Goal: Book appointment/travel/reservation

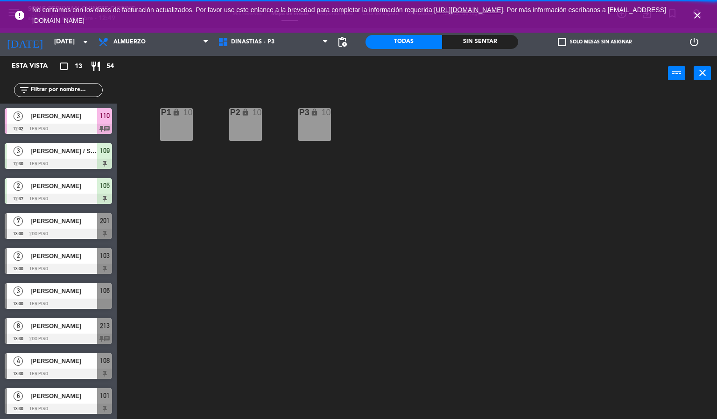
click at [702, 20] on icon "close" at bounding box center [697, 15] width 11 height 11
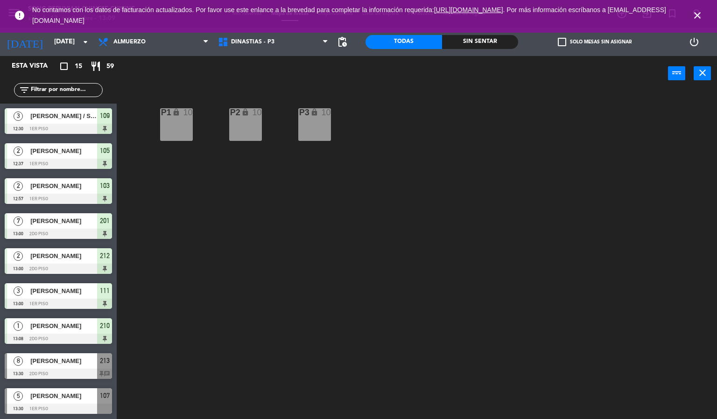
click at [698, 18] on icon "close" at bounding box center [697, 15] width 11 height 11
click at [701, 13] on icon "close" at bounding box center [697, 15] width 11 height 11
click at [699, 18] on icon "close" at bounding box center [697, 15] width 11 height 11
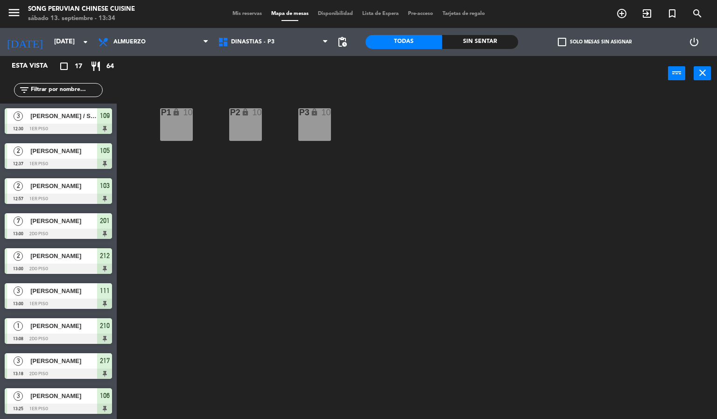
click at [586, 225] on div "P2 lock 10 P3 lock 10 P1 lock 10" at bounding box center [421, 256] width 594 height 328
click at [61, 41] on input "[DATE]" at bounding box center [93, 42] width 89 height 17
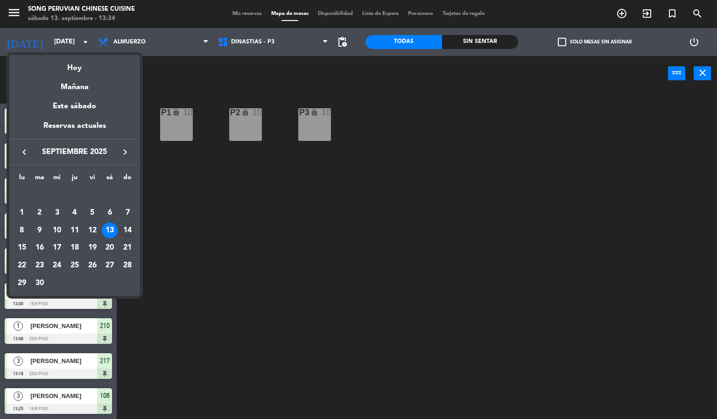
click at [135, 228] on td "14" at bounding box center [128, 231] width 18 height 18
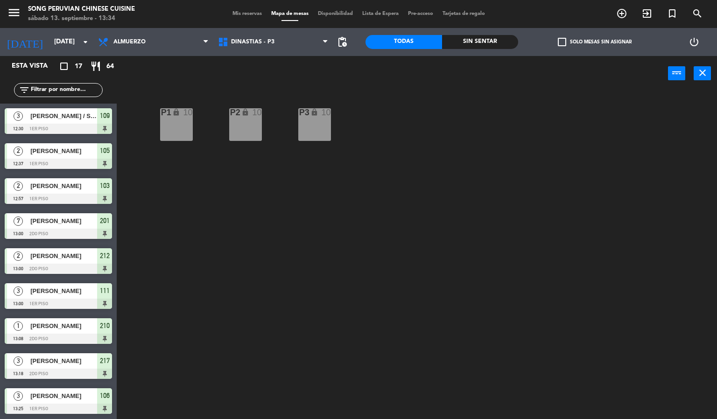
type input "[DATE]"
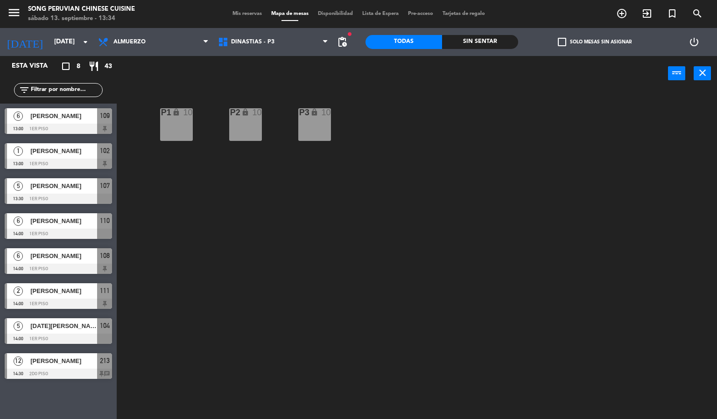
click at [402, 334] on div "P2 lock 10 P3 lock 10 P1 lock 10" at bounding box center [421, 256] width 594 height 328
click at [87, 116] on span "[PERSON_NAME]" at bounding box center [63, 116] width 67 height 10
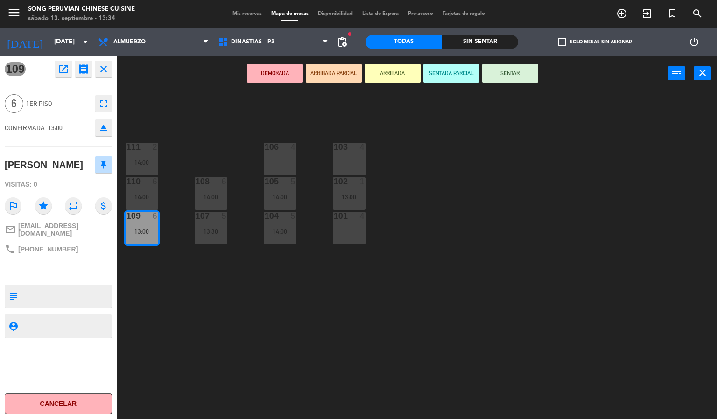
click at [324, 324] on div "103 4 106 4 111 2 14:00 102 1 13:00 105 5 14:00 108 6 14:00 110 6 14:00 101 4 1…" at bounding box center [421, 256] width 594 height 328
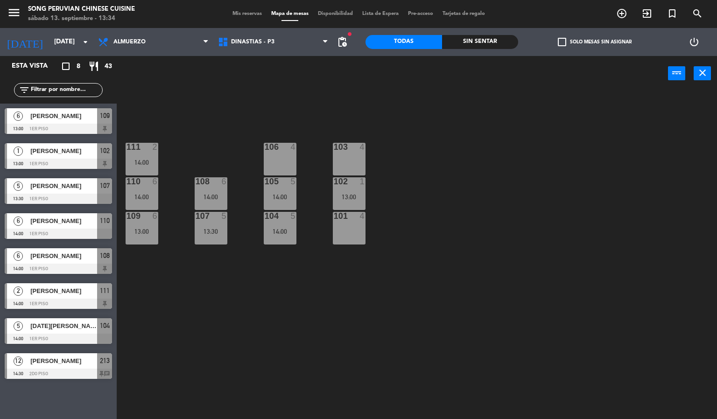
click at [290, 309] on div "103 4 106 4 111 2 14:00 102 1 13:00 105 5 14:00 108 6 14:00 110 6 14:00 101 4 1…" at bounding box center [421, 256] width 594 height 328
click at [394, 328] on div "103 4 106 4 111 2 14:00 102 1 13:00 105 5 14:00 108 6 14:00 110 6 14:00 101 4 1…" at bounding box center [421, 256] width 594 height 328
click at [270, 40] on span "DINASTIAS - P3" at bounding box center [252, 42] width 43 height 7
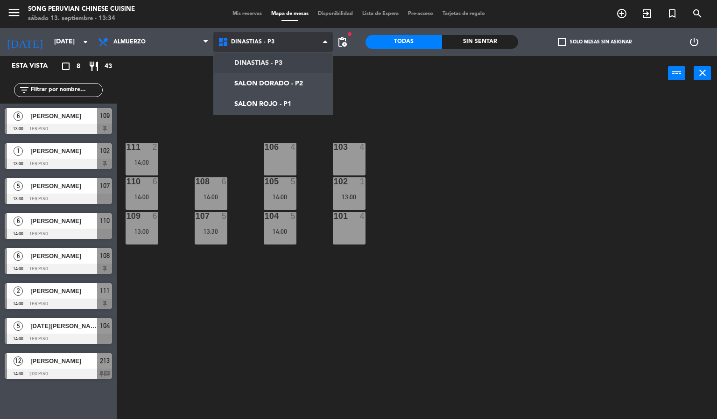
click at [297, 84] on ng-component "menu Song Peruvian Chinese Cuisine [DATE] 13. septiembre - 13:34 Mis reservas M…" at bounding box center [358, 210] width 717 height 420
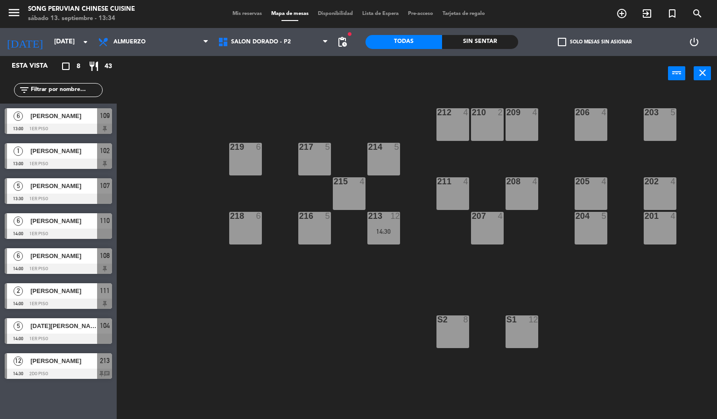
click at [285, 327] on div "203 5 206 4 210 2 212 4 209 4 214 5 217 5 219 6 202 4 205 4 208 4 211 4 215 4 2…" at bounding box center [421, 256] width 594 height 328
